Goal: Information Seeking & Learning: Learn about a topic

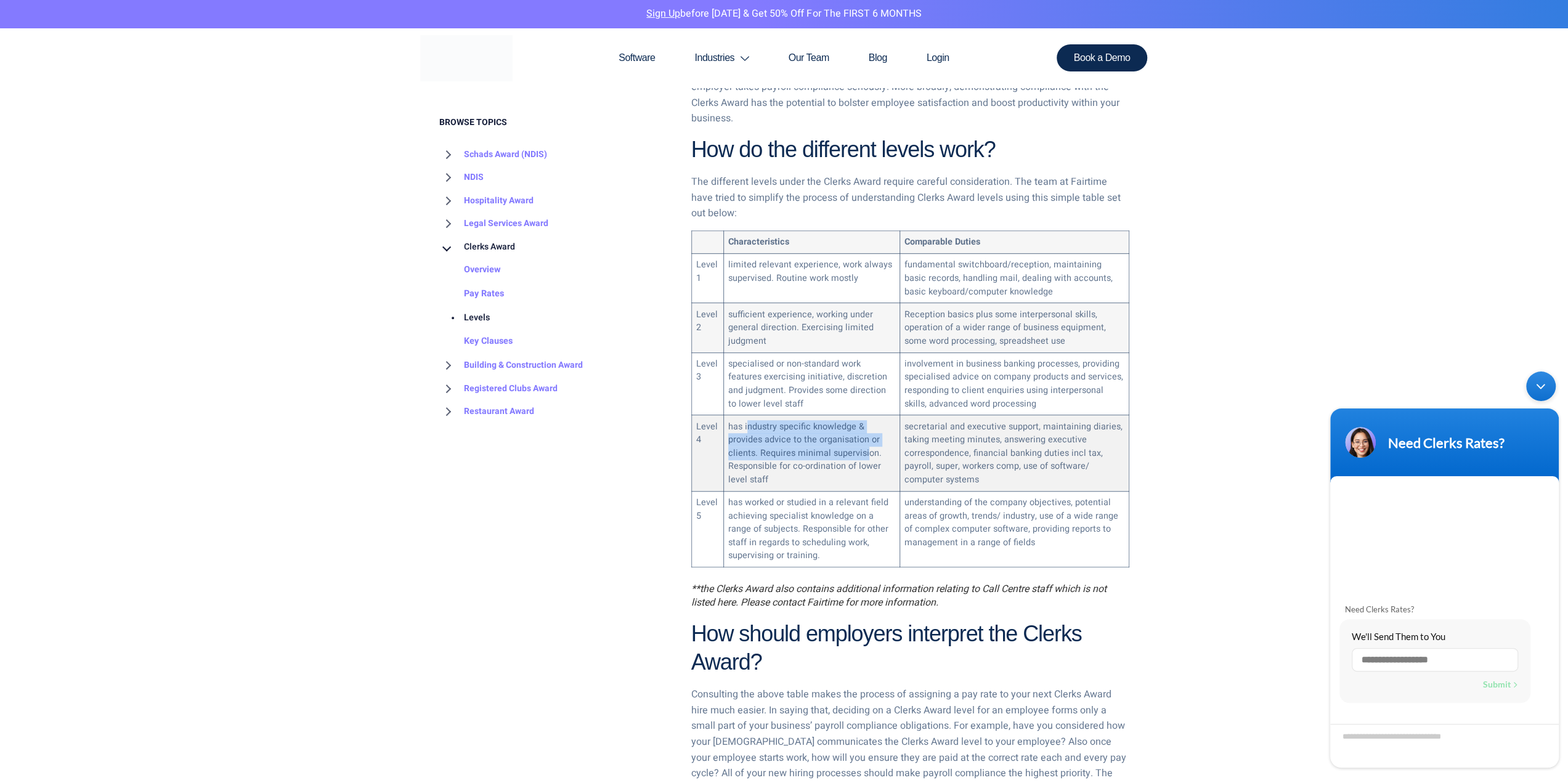
drag, startPoint x: 747, startPoint y: 404, endPoint x: 865, endPoint y: 434, distance: 121.8
click at [865, 434] on td "has industry specific knowledge & provides advice to the organisation or client…" at bounding box center [811, 453] width 176 height 76
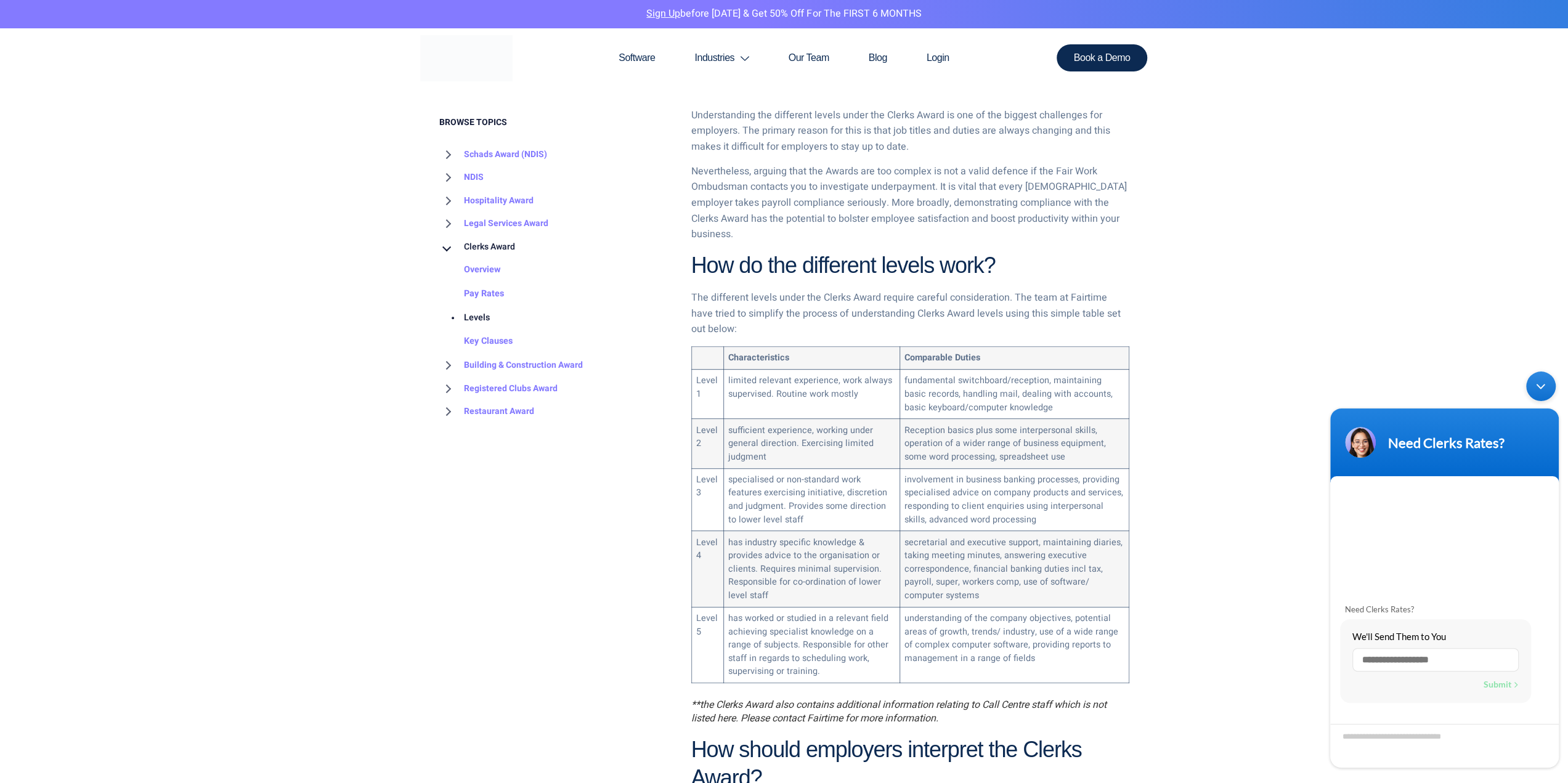
scroll to position [616, 0]
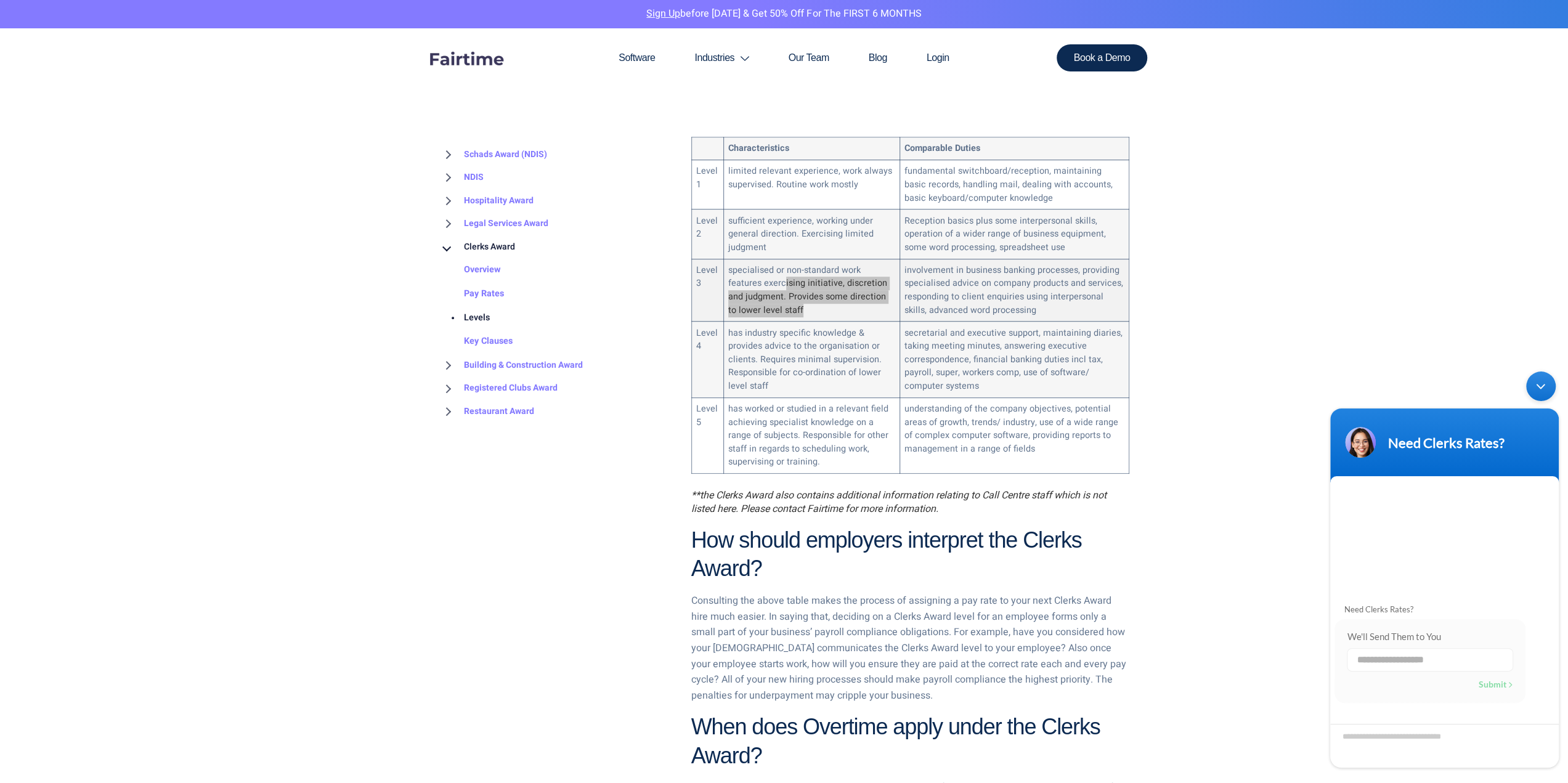
scroll to position [662, 0]
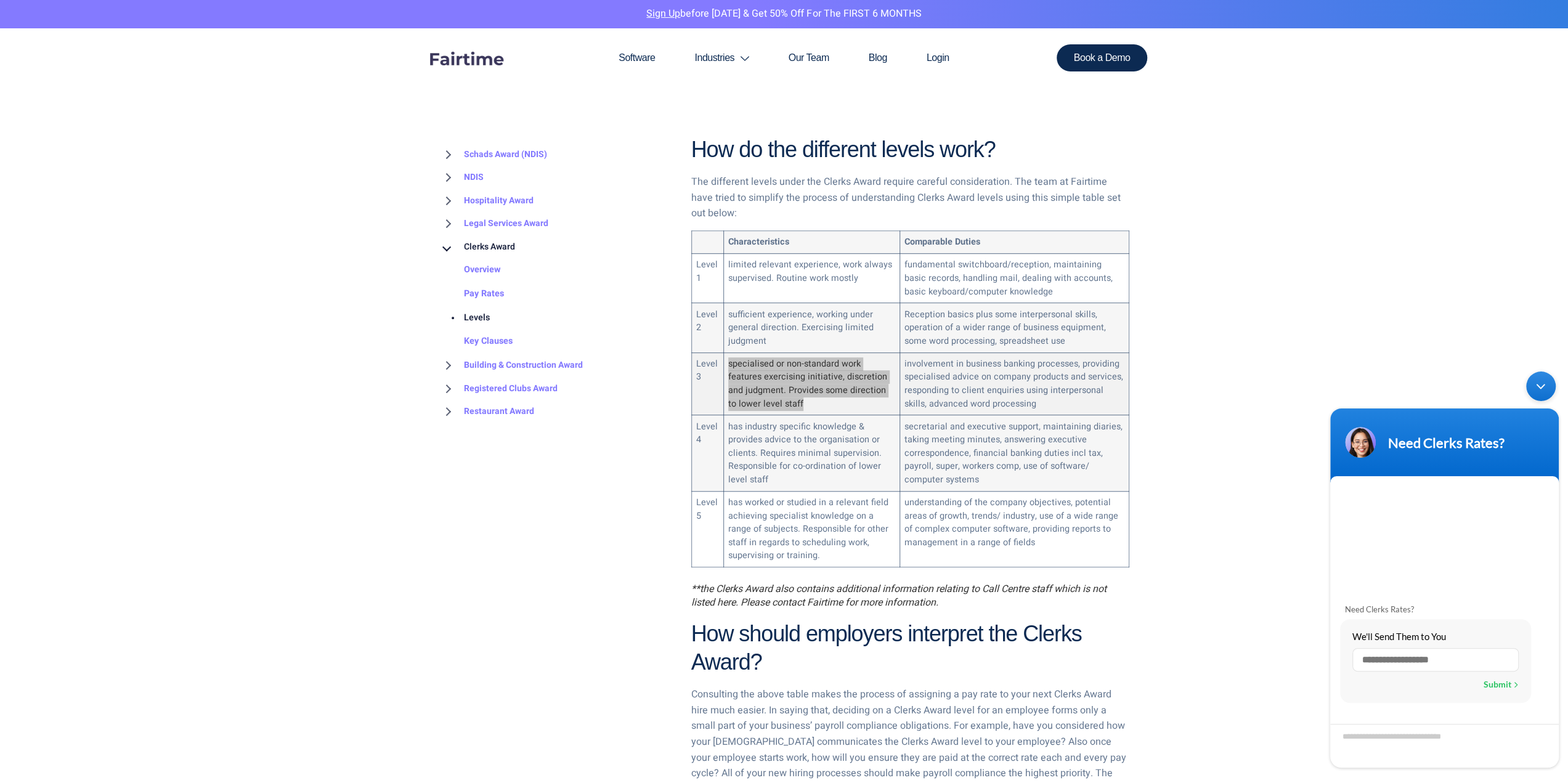
drag, startPoint x: 819, startPoint y: 389, endPoint x: 725, endPoint y: 343, distance: 104.7
click at [725, 353] on td "specialised or non-standard work features exercising initiative, discretion and…" at bounding box center [811, 384] width 176 height 63
copy td "specialised or non-standard work features exercising initiative, discretion and…"
